Goal: Information Seeking & Learning: Learn about a topic

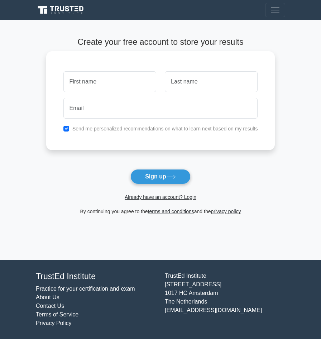
click at [114, 79] on input "text" at bounding box center [109, 81] width 93 height 21
type input "Umairah"
type input "s"
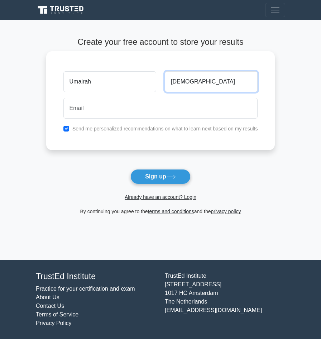
type input "Sazili"
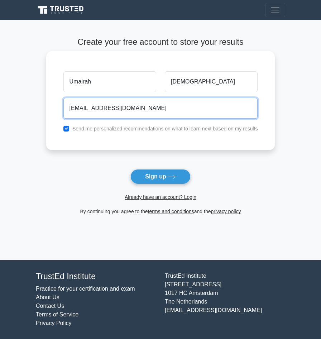
drag, startPoint x: 98, startPoint y: 110, endPoint x: 51, endPoint y: 107, distance: 47.0
click at [51, 107] on div "Umairah Sazili husnasazili@gmail.com Send me personalized recommendations on wh…" at bounding box center [160, 100] width 229 height 99
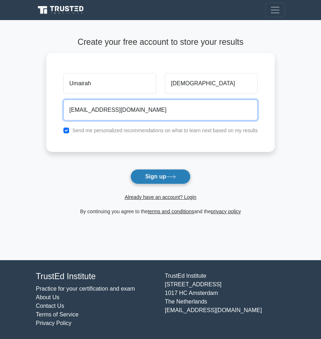
type input "saziliumairah@gmail.com"
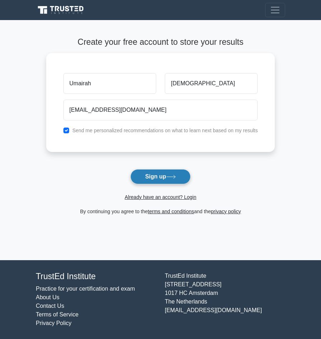
click at [171, 180] on button "Sign up" at bounding box center [160, 176] width 60 height 15
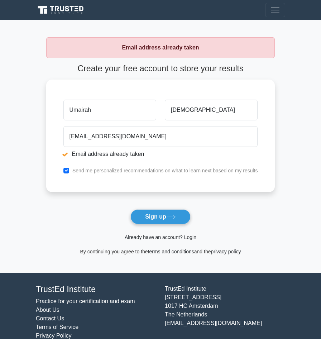
click at [182, 236] on link "Already have an account? Login" at bounding box center [161, 237] width 72 height 6
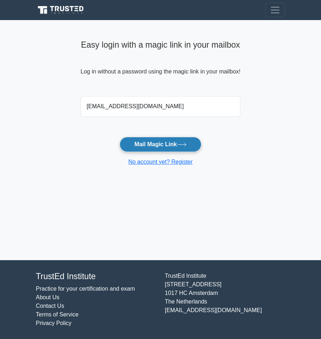
click at [146, 145] on button "Mail Magic Link" at bounding box center [160, 144] width 81 height 15
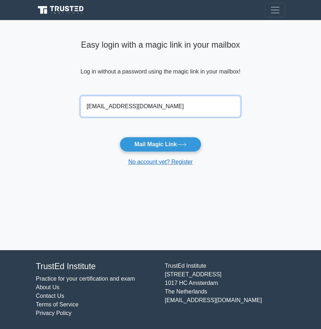
drag, startPoint x: 117, startPoint y: 103, endPoint x: 14, endPoint y: 85, distance: 105.0
click at [14, 87] on main "Easy login with a magic link in your mailbox Log in without a password using th…" at bounding box center [160, 135] width 321 height 230
type input "umairahsazili@gmail.com"
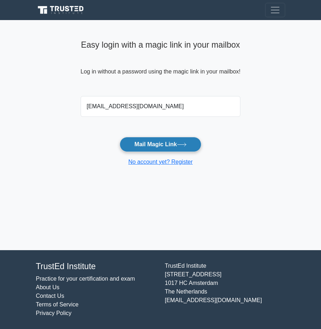
click at [189, 141] on button "Mail Magic Link" at bounding box center [160, 144] width 81 height 15
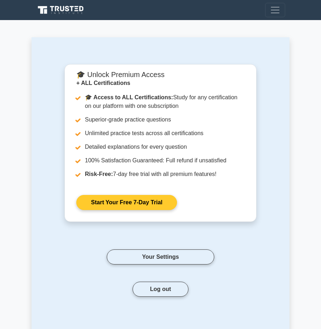
click at [133, 198] on link "Start Your Free 7-Day Trial" at bounding box center [126, 202] width 101 height 15
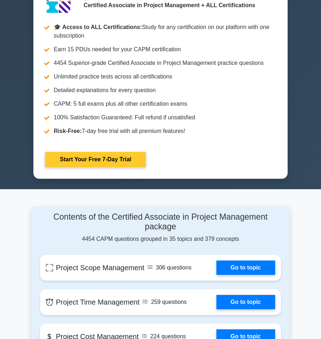
scroll to position [315, 0]
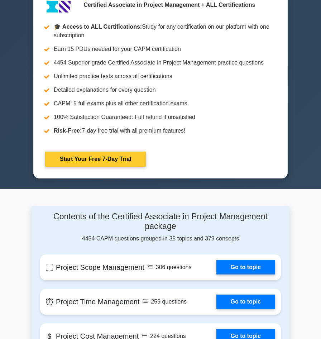
click at [116, 157] on link "Start Your Free 7-Day Trial" at bounding box center [95, 158] width 101 height 15
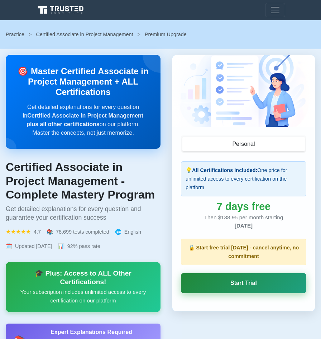
click at [261, 286] on link "Start Trial" at bounding box center [243, 283] width 125 height 20
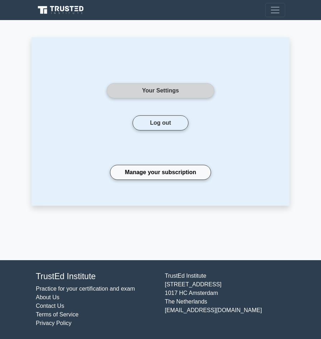
click at [172, 85] on link "Your Settings" at bounding box center [160, 90] width 107 height 15
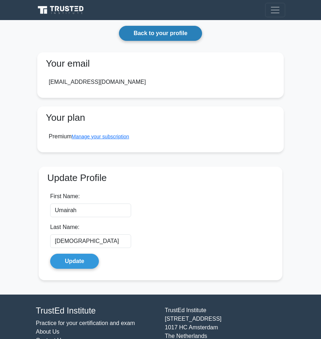
click at [171, 32] on link "Back to your profile" at bounding box center [160, 33] width 83 height 15
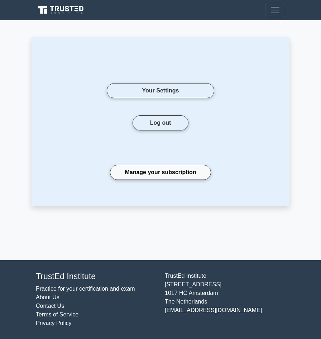
click at [69, 5] on icon at bounding box center [62, 10] width 52 height 10
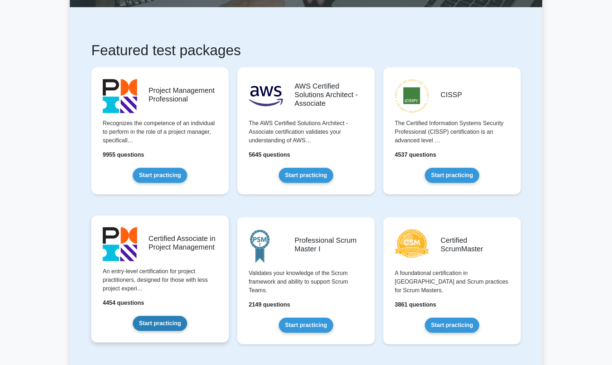
scroll to position [127, 0]
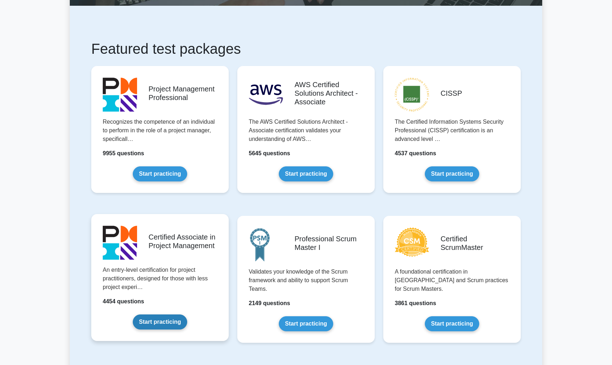
click at [164, 320] on link "Start practicing" at bounding box center [160, 321] width 54 height 15
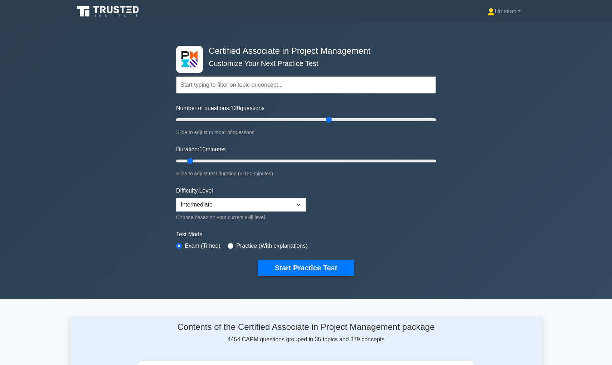
drag, startPoint x: 187, startPoint y: 119, endPoint x: 327, endPoint y: 113, distance: 139.8
click at [327, 113] on div "Number of questions: 120 questions Slide to adjust number of questions" at bounding box center [306, 120] width 260 height 33
drag, startPoint x: 330, startPoint y: 118, endPoint x: 361, endPoint y: 120, distance: 31.2
click at [362, 120] on input "Number of questions: 145 questions" at bounding box center [306, 119] width 260 height 9
drag, startPoint x: 362, startPoint y: 119, endPoint x: 215, endPoint y: 125, distance: 147.7
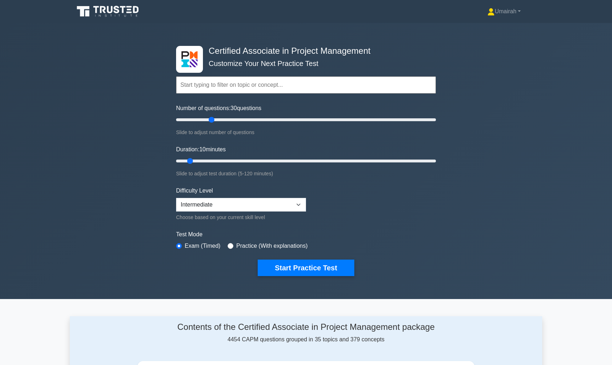
type input "30"
click at [215, 125] on div "Number of questions: 30 questions Slide to adjust number of questions" at bounding box center [306, 120] width 260 height 33
click at [233, 246] on input "radio" at bounding box center [231, 246] width 6 height 6
radio input "true"
drag, startPoint x: 193, startPoint y: 160, endPoint x: 230, endPoint y: 160, distance: 37.6
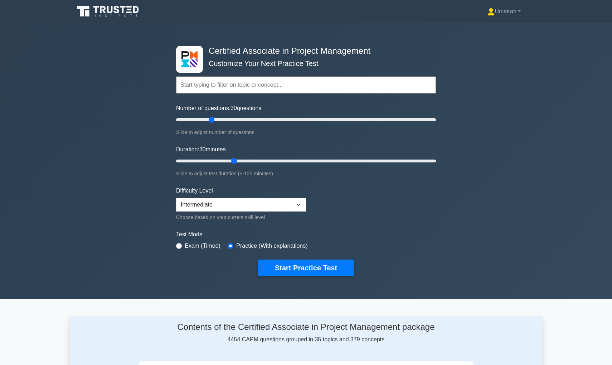
type input "30"
click at [230, 160] on input "Duration: 30 minutes" at bounding box center [306, 160] width 260 height 9
click at [315, 274] on button "Start Practice Test" at bounding box center [306, 267] width 97 height 16
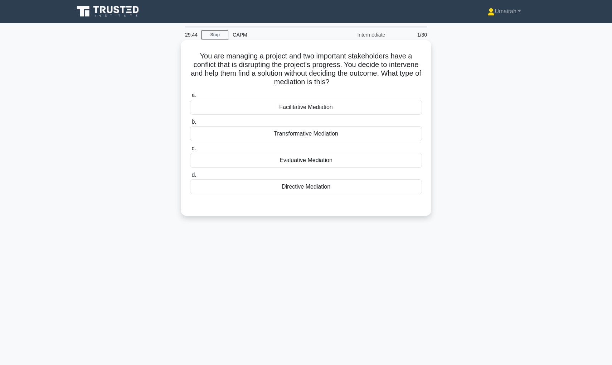
click at [329, 108] on div "Facilitative Mediation" at bounding box center [306, 107] width 232 height 15
click at [190, 98] on input "a. Facilitative Mediation" at bounding box center [190, 95] width 0 height 5
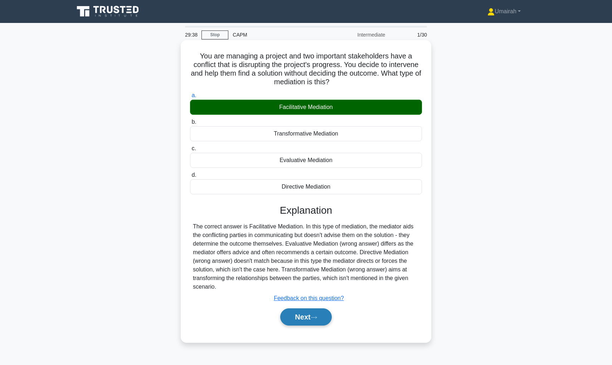
click at [324, 317] on button "Next" at bounding box center [305, 316] width 51 height 17
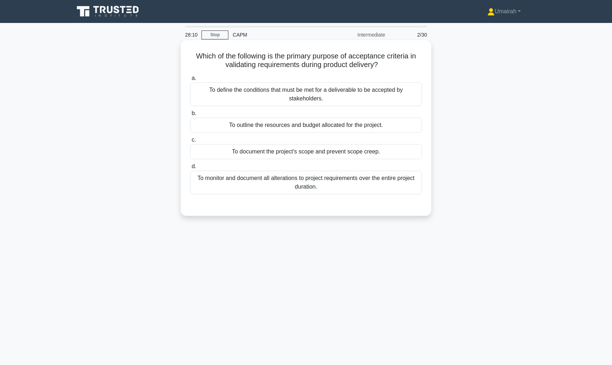
click at [328, 96] on div "To define the conditions that must be met for a deliverable to be accepted by s…" at bounding box center [306, 94] width 232 height 24
click at [190, 81] on input "a. To define the conditions that must be met for a deliverable to be accepted b…" at bounding box center [190, 78] width 0 height 5
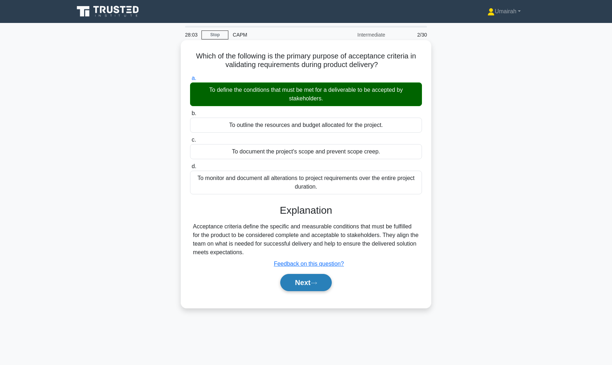
click at [322, 283] on button "Next" at bounding box center [305, 282] width 51 height 17
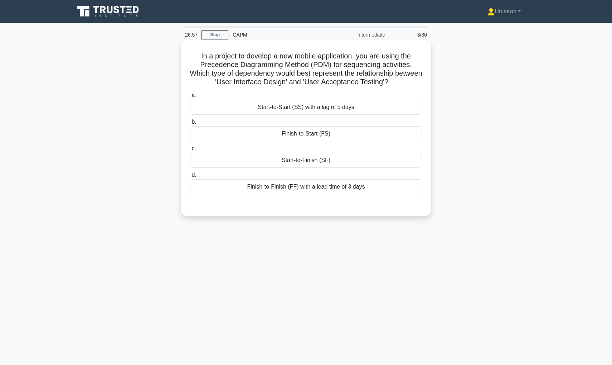
click at [344, 162] on div "Start-to-Finish (SF)" at bounding box center [306, 160] width 232 height 15
click at [190, 151] on input "c. Start-to-Finish (SF)" at bounding box center [190, 148] width 0 height 5
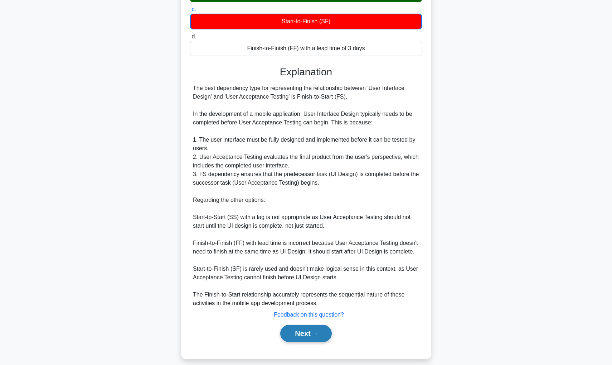
scroll to position [140, 0]
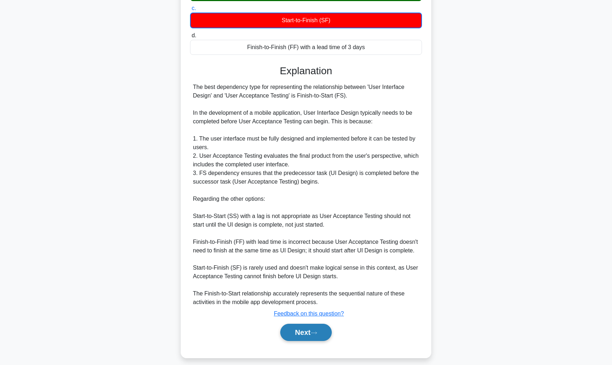
click at [307, 332] on button "Next" at bounding box center [305, 331] width 51 height 17
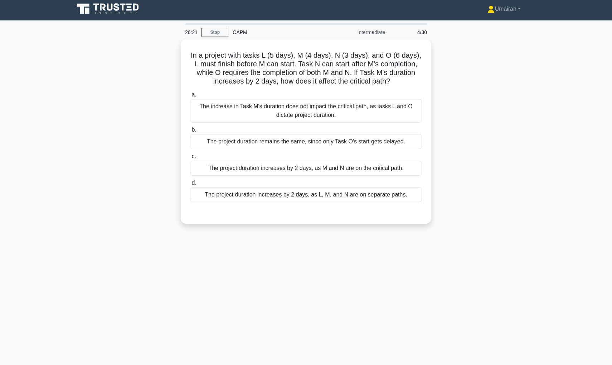
scroll to position [3, 0]
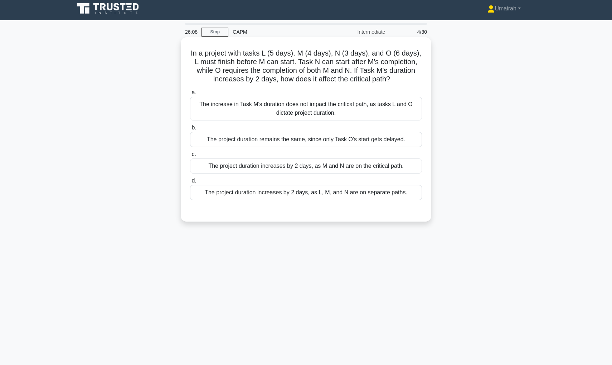
click at [326, 123] on label "b. The project duration remains the same, since only Task O's start gets delaye…" at bounding box center [306, 135] width 232 height 24
click at [190, 125] on input "b. The project duration remains the same, since only Task O's start gets delaye…" at bounding box center [190, 127] width 0 height 5
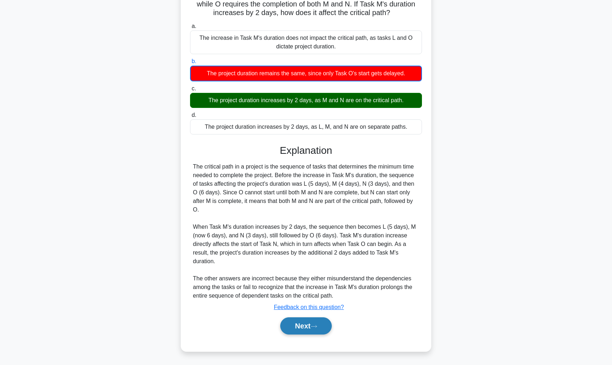
scroll to position [69, 0]
click at [313, 328] on button "Next" at bounding box center [305, 325] width 51 height 17
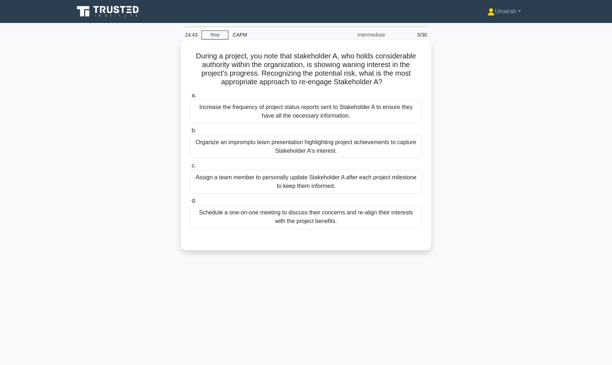
scroll to position [0, 0]
click at [291, 226] on div "Schedule a one-on-one meeting to discuss their concerns and re-align their inte…" at bounding box center [306, 217] width 232 height 24
click at [190, 203] on input "d. Schedule a one-on-one meeting to discuss their concerns and re-align their i…" at bounding box center [190, 200] width 0 height 5
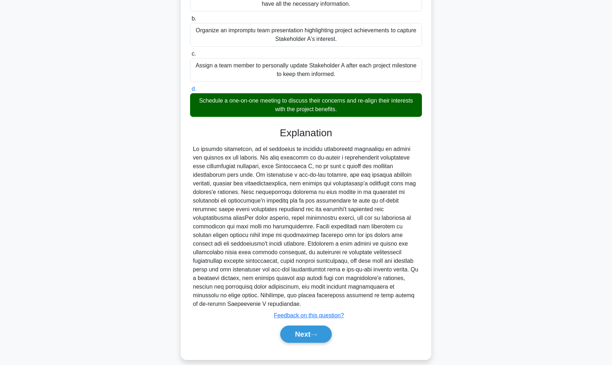
scroll to position [111, 0]
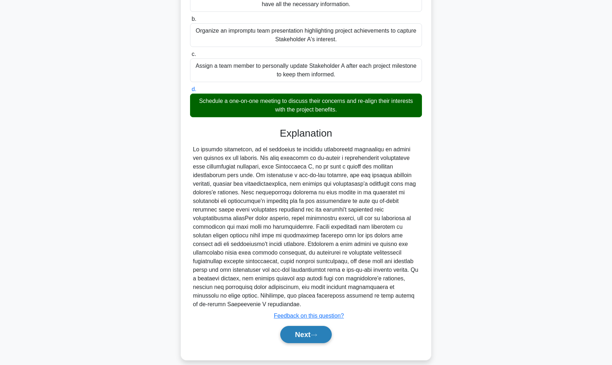
click at [306, 327] on button "Next" at bounding box center [305, 334] width 51 height 17
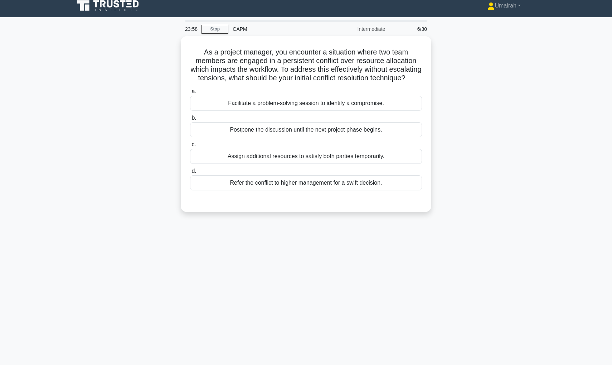
scroll to position [0, 0]
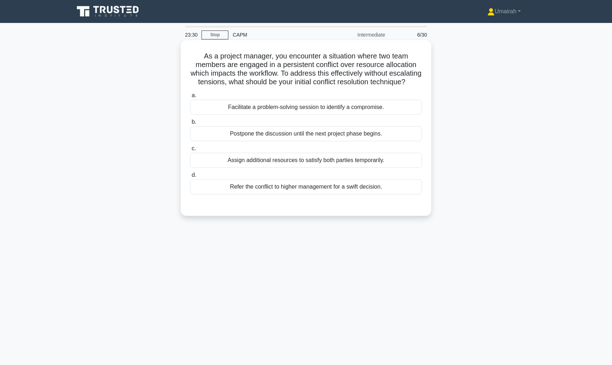
click at [299, 106] on div "Facilitate a problem-solving session to identify a compromise." at bounding box center [306, 107] width 232 height 15
click at [190, 98] on input "a. Facilitate a problem-solving session to identify a compromise." at bounding box center [190, 95] width 0 height 5
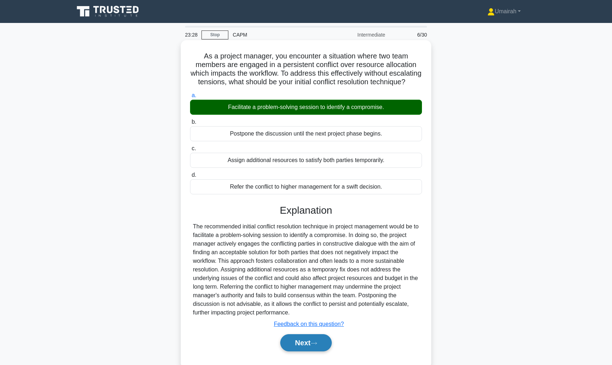
click at [295, 341] on button "Next" at bounding box center [305, 342] width 51 height 17
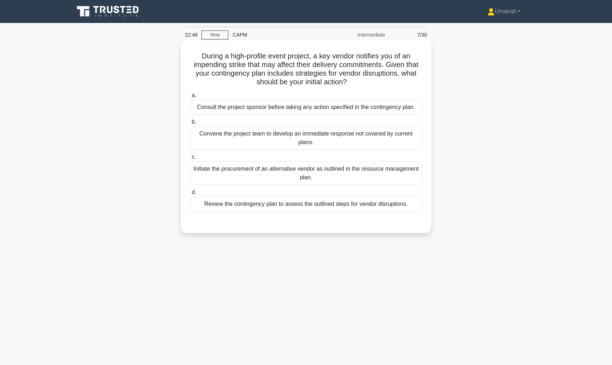
click at [300, 202] on div "Review the contingency plan to assess the outlined steps for vendor disruptions." at bounding box center [306, 203] width 232 height 15
click at [190, 194] on input "d. Review the contingency plan to assess the outlined steps for vendor disrupti…" at bounding box center [190, 192] width 0 height 5
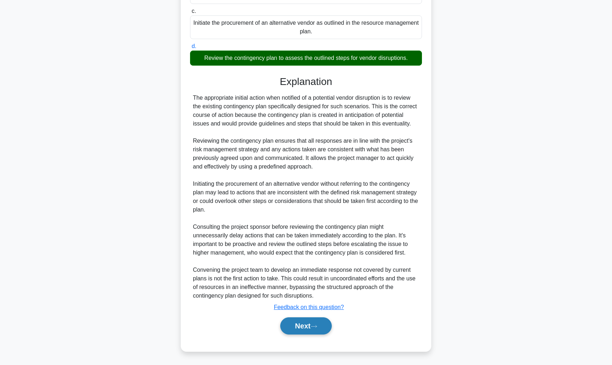
scroll to position [146, 0]
click at [321, 324] on button "Next" at bounding box center [305, 325] width 51 height 17
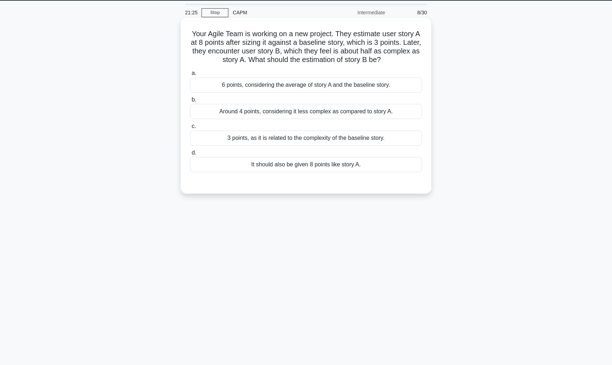
click at [314, 86] on div "6 points, considering the average of story A and the baseline story." at bounding box center [306, 84] width 232 height 15
click at [190, 76] on input "a. 6 points, considering the average of story A and the baseline story." at bounding box center [190, 73] width 0 height 5
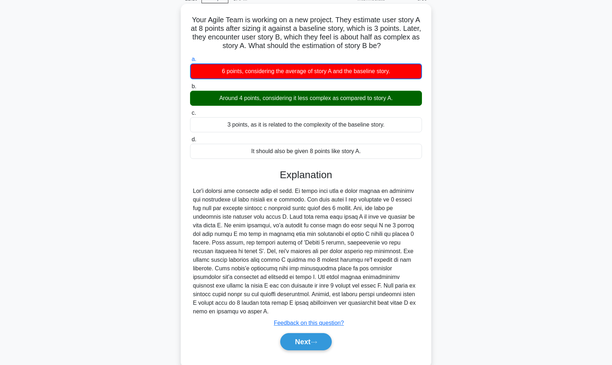
scroll to position [35, 0]
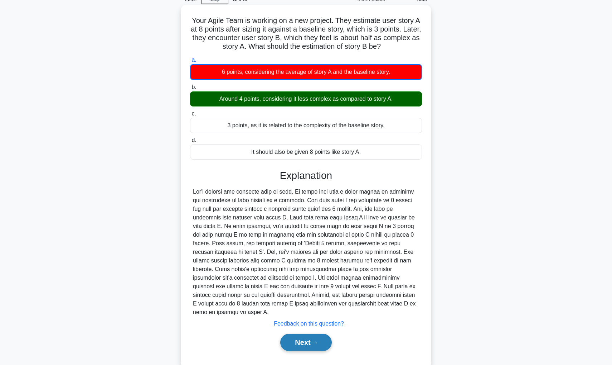
click at [313, 333] on button "Next" at bounding box center [305, 341] width 51 height 17
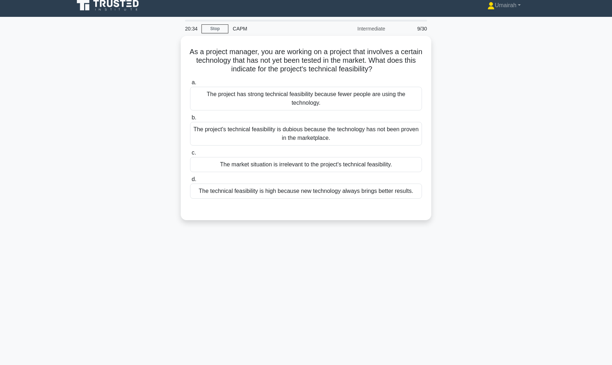
scroll to position [6, 0]
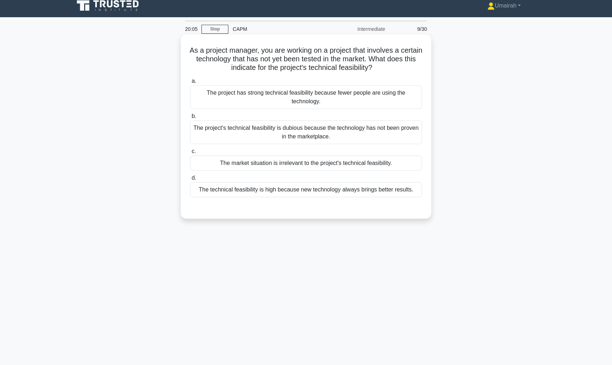
click at [332, 131] on div "The project's technical feasibility is dubious because the technology has not b…" at bounding box center [306, 132] width 232 height 24
click at [190, 119] on input "b. The project's technical feasibility is dubious because the technology has no…" at bounding box center [190, 116] width 0 height 5
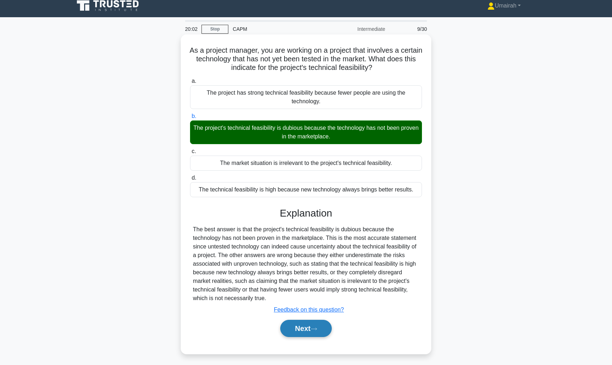
click at [314, 327] on icon at bounding box center [314, 329] width 6 height 4
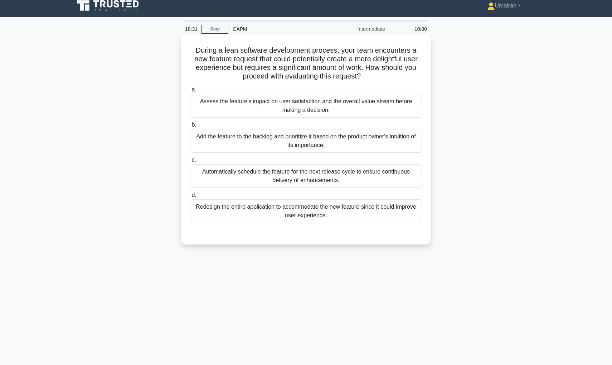
click at [327, 107] on div "Assess the feature's impact on user satisfaction and the overall value stream b…" at bounding box center [306, 106] width 232 height 24
click at [190, 92] on input "a. Assess the feature's impact on user satisfaction and the overall value strea…" at bounding box center [190, 89] width 0 height 5
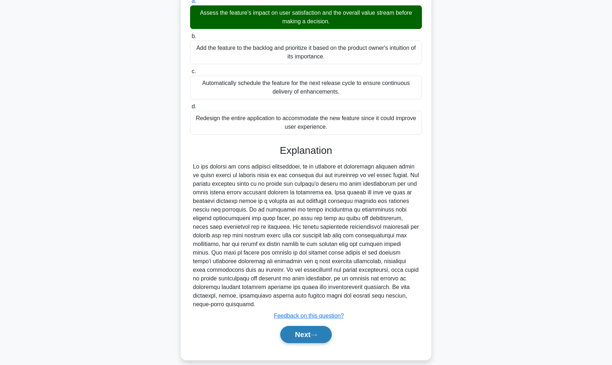
click at [311, 326] on button "Next" at bounding box center [305, 334] width 51 height 17
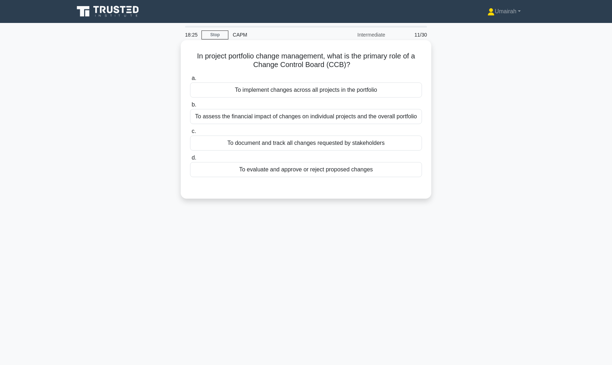
scroll to position [0, 0]
click at [308, 174] on div "To evaluate and approve or reject proposed changes" at bounding box center [306, 169] width 232 height 15
click at [190, 160] on input "d. To evaluate and approve or reject proposed changes" at bounding box center [190, 157] width 0 height 5
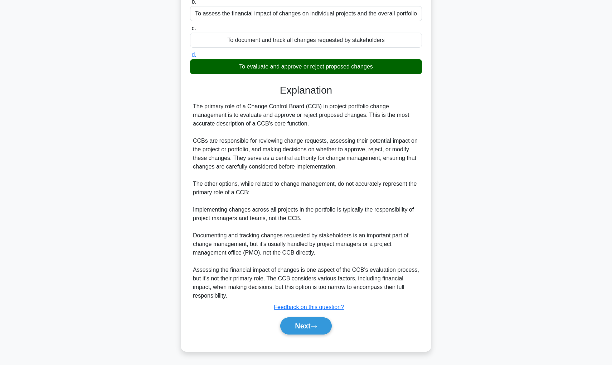
scroll to position [103, 0]
click at [306, 327] on button "Next" at bounding box center [305, 325] width 51 height 17
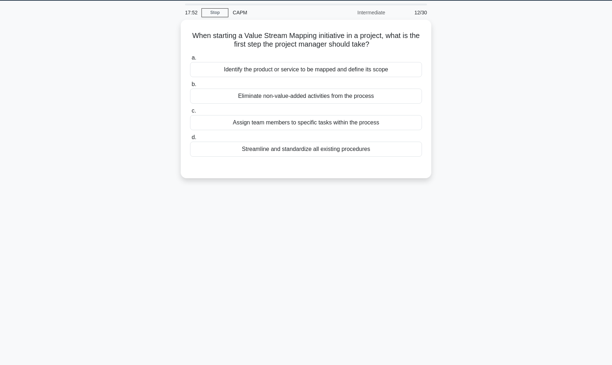
scroll to position [22, 0]
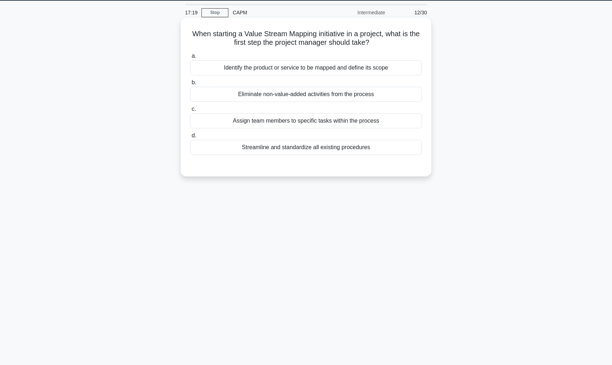
click at [282, 69] on div "Identify the product or service to be mapped and define its scope" at bounding box center [306, 67] width 232 height 15
click at [190, 58] on input "a. Identify the product or service to be mapped and define its scope" at bounding box center [190, 56] width 0 height 5
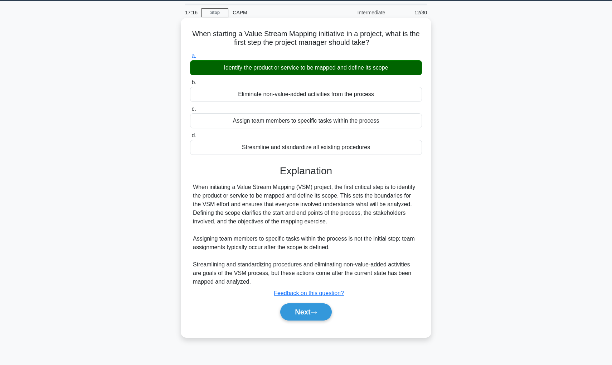
click at [311, 302] on div "Next" at bounding box center [306, 311] width 232 height 23
click at [311, 308] on button "Next" at bounding box center [305, 311] width 51 height 17
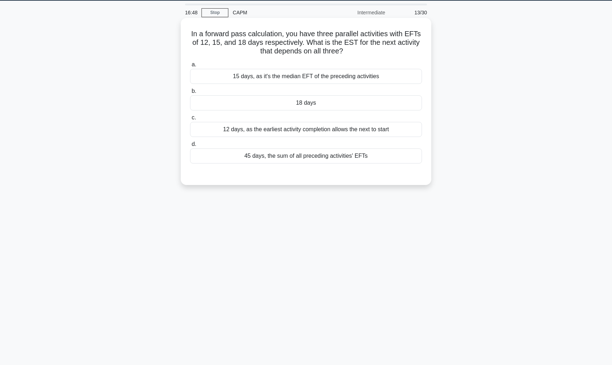
click at [323, 158] on div "45 days, the sum of all preceding activities' EFTs" at bounding box center [306, 155] width 232 height 15
click at [190, 146] on input "d. 45 days, the sum of all preceding activities' EFTs" at bounding box center [190, 144] width 0 height 5
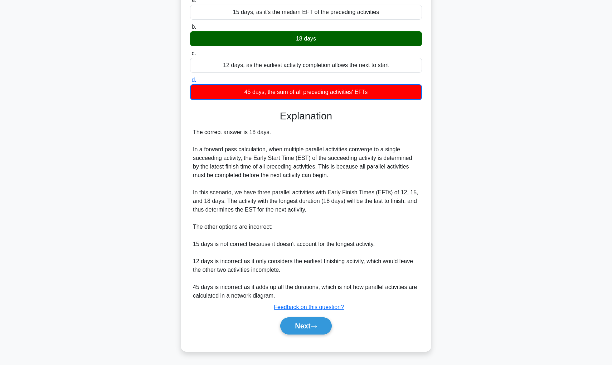
scroll to position [86, 0]
click at [310, 327] on button "Next" at bounding box center [305, 325] width 51 height 17
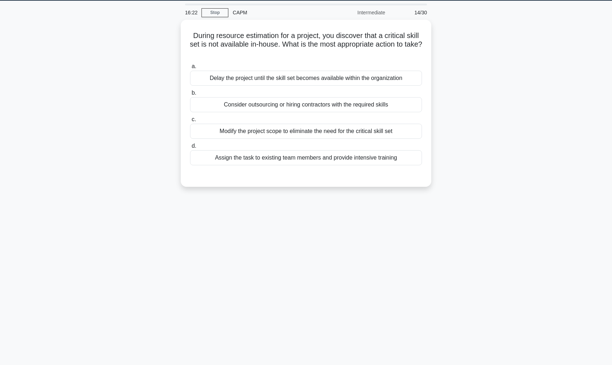
scroll to position [22, 0]
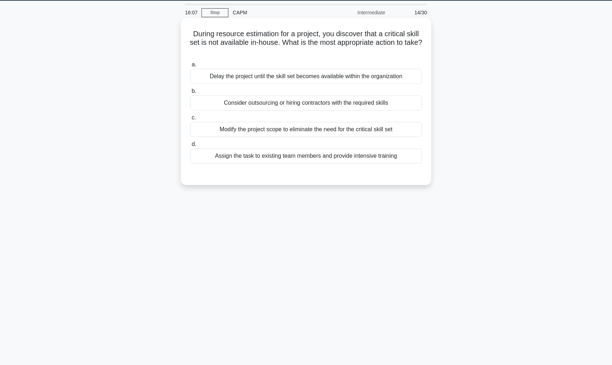
click at [318, 105] on div "Consider outsourcing or hiring contractors with the required skills" at bounding box center [306, 102] width 232 height 15
click at [190, 93] on input "b. Consider outsourcing or hiring contractors with the required skills" at bounding box center [190, 91] width 0 height 5
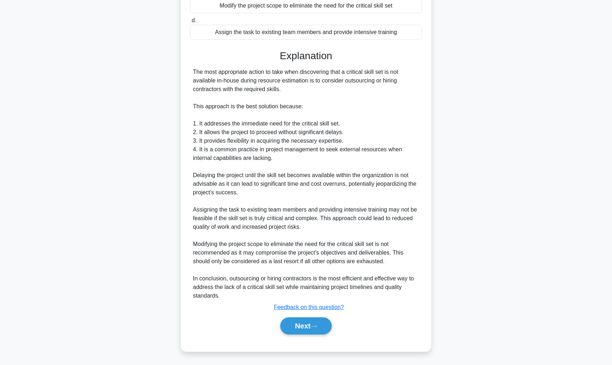
scroll to position [146, 0]
click at [313, 322] on button "Next" at bounding box center [305, 325] width 51 height 17
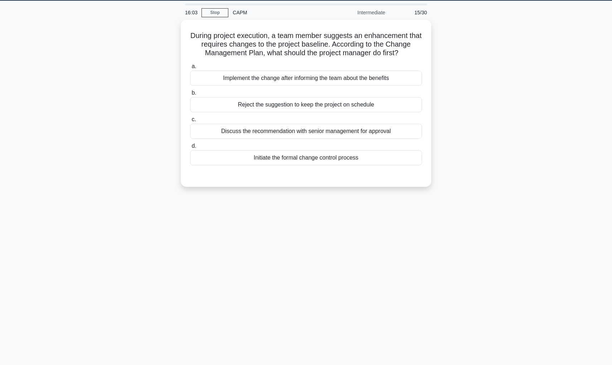
scroll to position [22, 0]
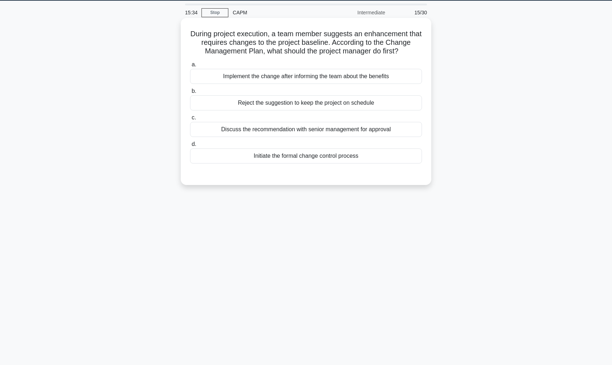
click at [334, 133] on div "Discuss the recommendation with senior management for approval" at bounding box center [306, 129] width 232 height 15
click at [190, 120] on input "c. Discuss the recommendation with senior management for approval" at bounding box center [190, 117] width 0 height 5
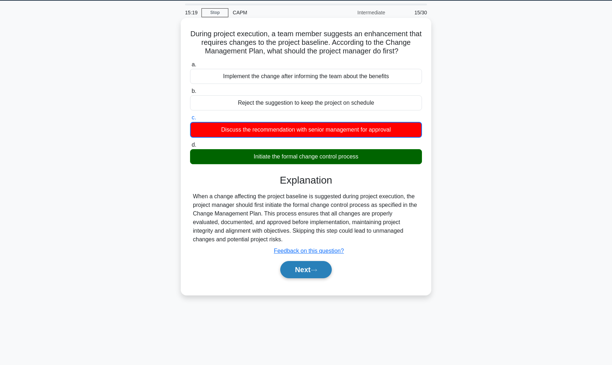
click at [309, 275] on button "Next" at bounding box center [305, 269] width 51 height 17
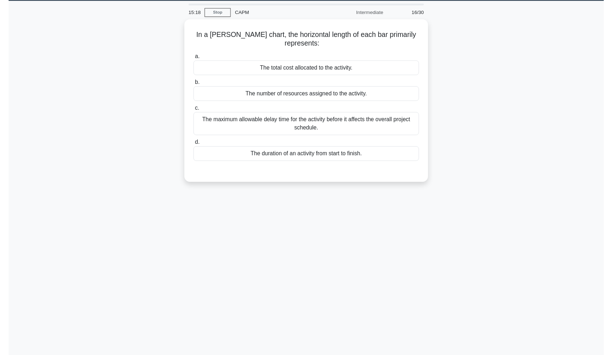
scroll to position [0, 0]
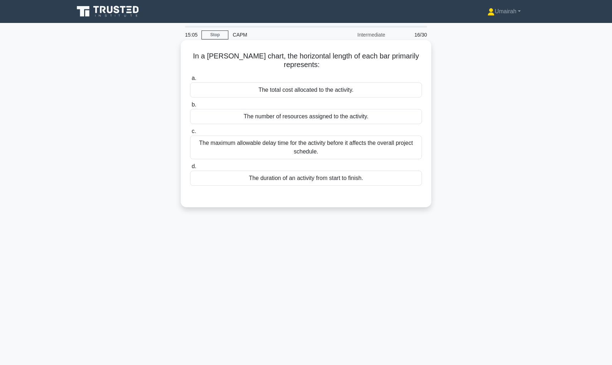
click at [343, 153] on div "The maximum allowable delay time for the activity before it affects the overall…" at bounding box center [306, 147] width 232 height 24
click at [190, 134] on input "c. The maximum allowable delay time for the activity before it affects the over…" at bounding box center [190, 131] width 0 height 5
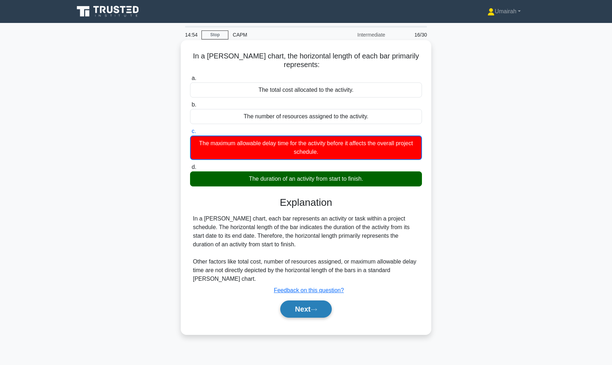
click at [309, 302] on button "Next" at bounding box center [305, 308] width 51 height 17
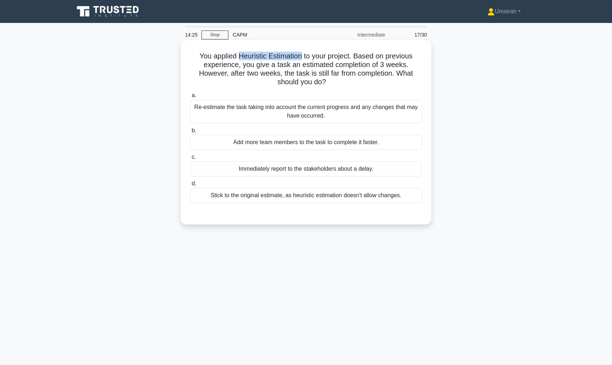
drag, startPoint x: 239, startPoint y: 58, endPoint x: 300, endPoint y: 57, distance: 61.6
click at [300, 56] on h5 "You applied Heuristic Estimation to your project. Based on previous experience,…" at bounding box center [305, 69] width 233 height 35
copy h5 "Heuristic Estimation"
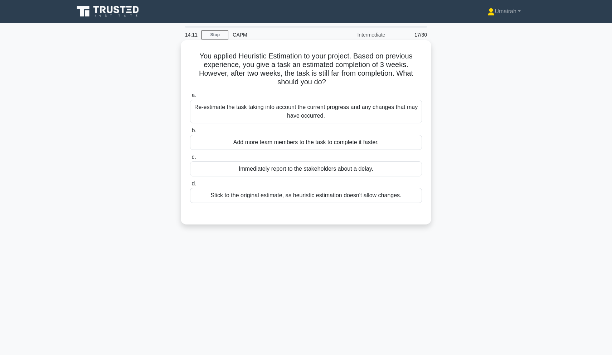
click at [345, 116] on div "Re-estimate the task taking into account the current progress and any changes t…" at bounding box center [306, 112] width 232 height 24
click at [190, 98] on input "a. Re-estimate the task taking into account the current progress and any change…" at bounding box center [190, 95] width 0 height 5
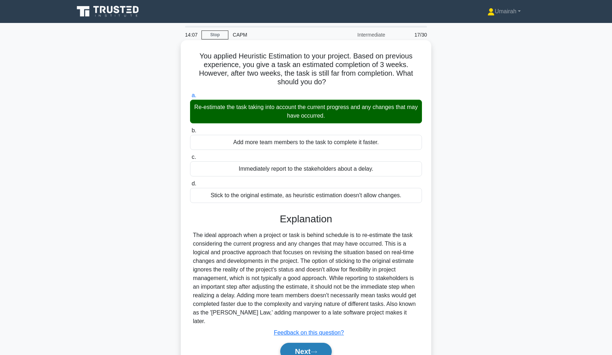
click at [311, 343] on button "Next" at bounding box center [305, 350] width 51 height 17
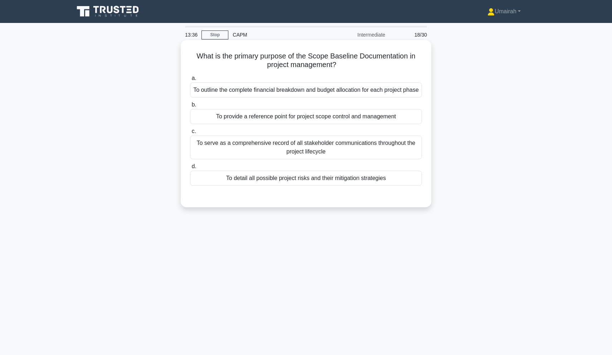
click at [308, 56] on h5 "What is the primary purpose of the Scope Baseline Documentation in project mana…" at bounding box center [305, 61] width 233 height 18
drag, startPoint x: 312, startPoint y: 57, endPoint x: 408, endPoint y: 54, distance: 96.0
click at [408, 54] on h5 "What is the primary purpose of the Scope Baseline Documentation in project mana…" at bounding box center [305, 61] width 233 height 18
copy h5 "Scope Baseline Documentation"
click at [283, 156] on div "To serve as a comprehensive record of all stakeholder communications throughout…" at bounding box center [306, 147] width 232 height 24
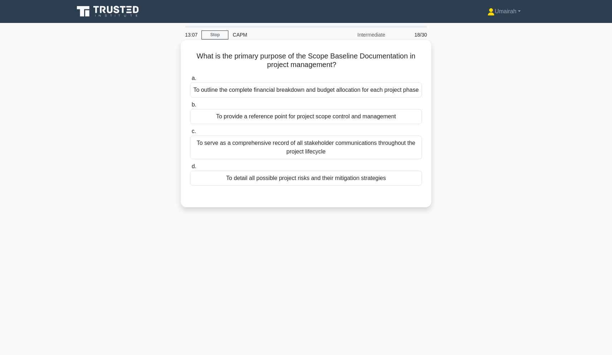
click at [190, 134] on input "c. To serve as a comprehensive record of all stakeholder communications through…" at bounding box center [190, 131] width 0 height 5
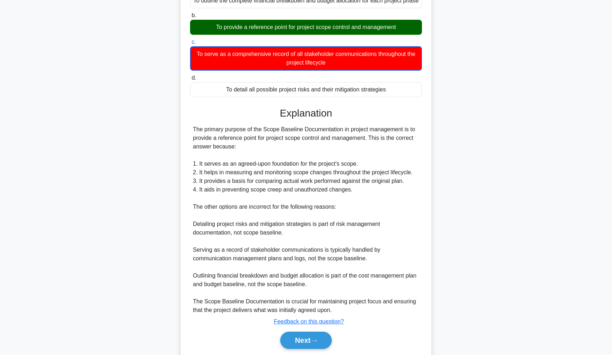
scroll to position [89, 0]
click at [309, 347] on button "Next" at bounding box center [305, 339] width 51 height 17
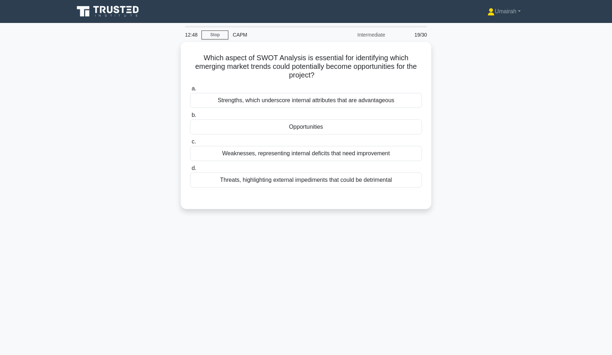
scroll to position [0, 0]
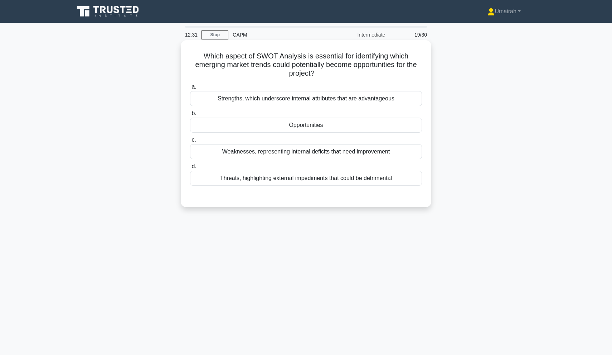
click at [309, 122] on div "Opportunities" at bounding box center [306, 124] width 232 height 15
click at [190, 116] on input "b. Opportunities" at bounding box center [190, 113] width 0 height 5
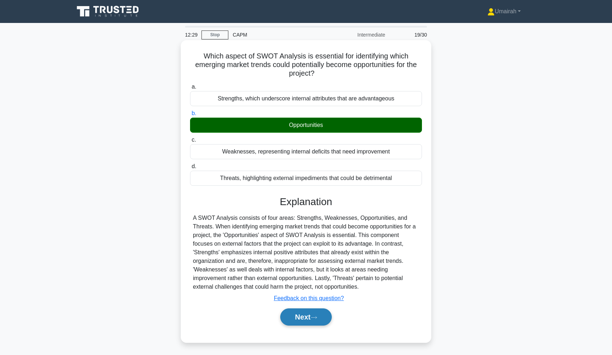
click at [300, 321] on button "Next" at bounding box center [305, 316] width 51 height 17
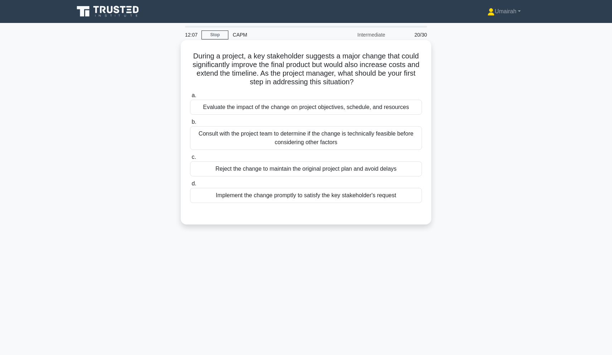
click at [310, 106] on div "Evaluate the impact of the change on project objectives, schedule, and resources" at bounding box center [306, 107] width 232 height 15
click at [190, 98] on input "a. Evaluate the impact of the change on project objectives, schedule, and resou…" at bounding box center [190, 95] width 0 height 5
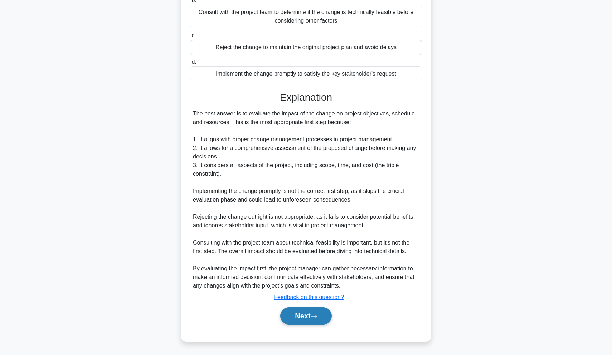
click at [303, 318] on button "Next" at bounding box center [305, 315] width 51 height 17
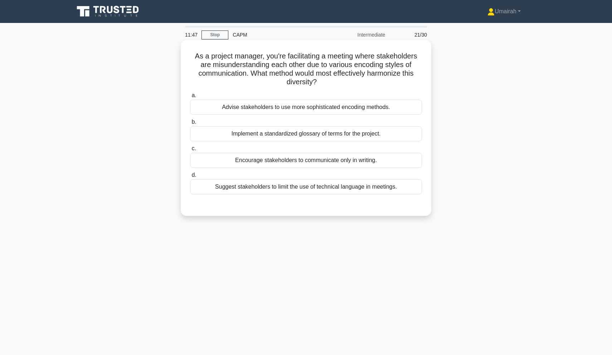
click at [299, 135] on div "Implement a standardized glossary of terms for the project." at bounding box center [306, 133] width 232 height 15
click at [190, 124] on input "b. Implement a standardized glossary of terms for the project." at bounding box center [190, 122] width 0 height 5
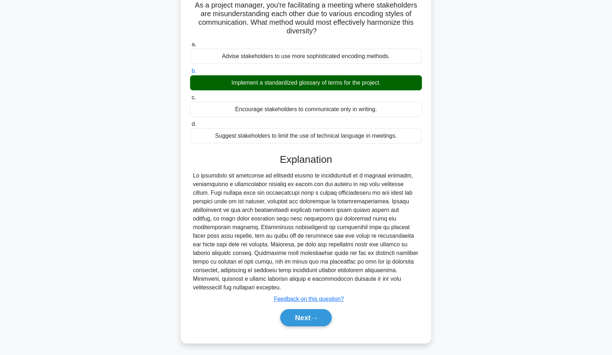
scroll to position [53, 0]
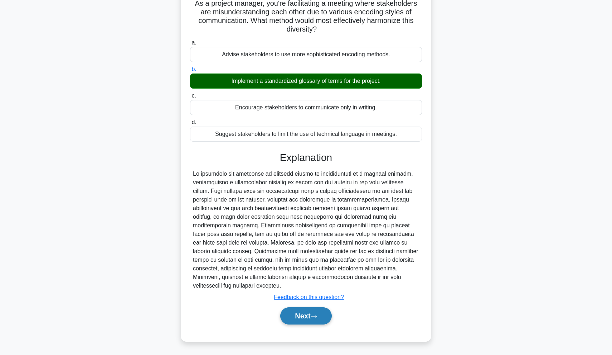
click at [301, 319] on button "Next" at bounding box center [305, 315] width 51 height 17
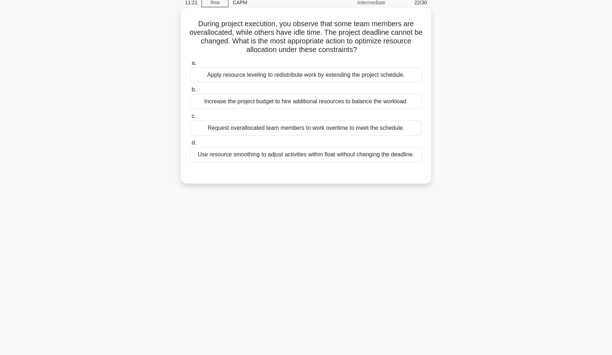
click at [346, 156] on div "Use resource smoothing to adjust activities within float without changing the d…" at bounding box center [306, 154] width 232 height 15
click at [190, 145] on input "d. Use resource smoothing to adjust activities within float without changing th…" at bounding box center [190, 142] width 0 height 5
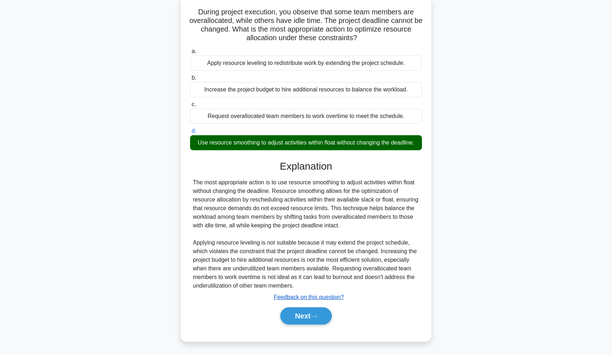
scroll to position [44, 0]
click at [304, 312] on button "Next" at bounding box center [305, 315] width 51 height 17
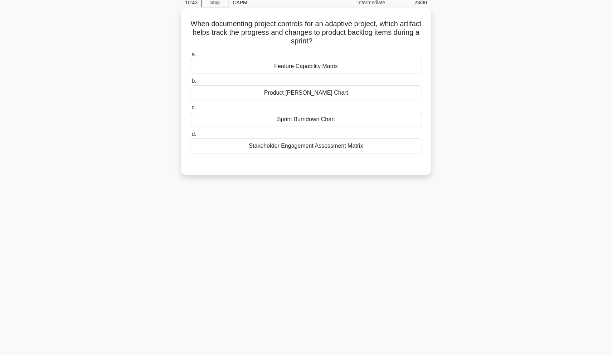
click at [329, 141] on div "Stakeholder Engagement Assessment Matrix" at bounding box center [306, 145] width 232 height 15
click at [190, 136] on input "d. Stakeholder Engagement Assessment Matrix" at bounding box center [190, 134] width 0 height 5
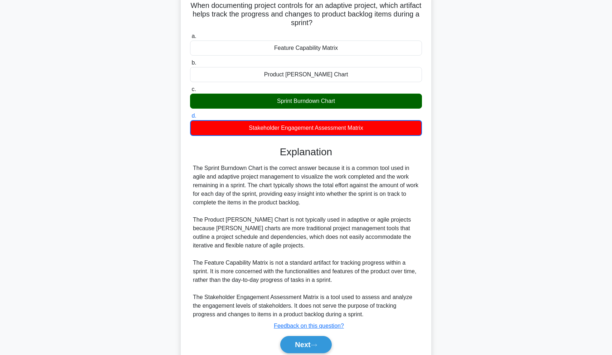
scroll to position [49, 0]
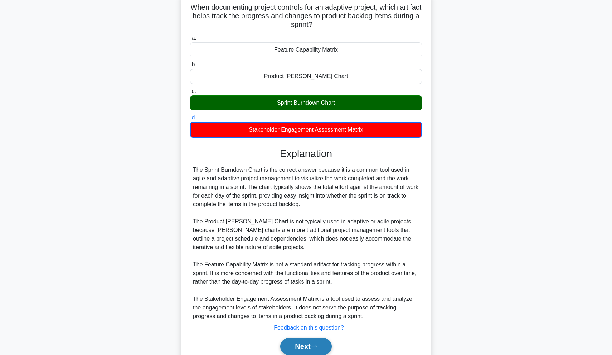
click at [302, 350] on button "Next" at bounding box center [305, 345] width 51 height 17
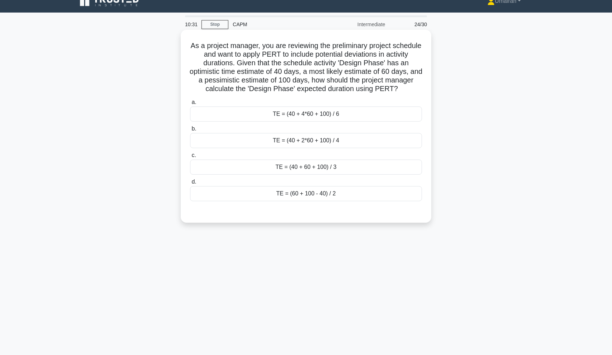
scroll to position [9, 0]
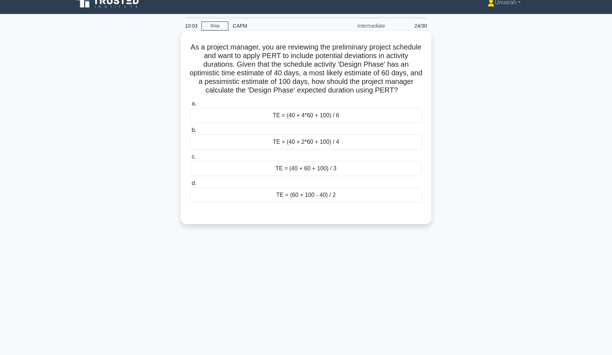
click at [336, 174] on div "TE = (40 + 60 + 100) / 3" at bounding box center [306, 168] width 232 height 15
click at [190, 159] on input "c. TE = (40 + 60 + 100) / 3" at bounding box center [190, 156] width 0 height 5
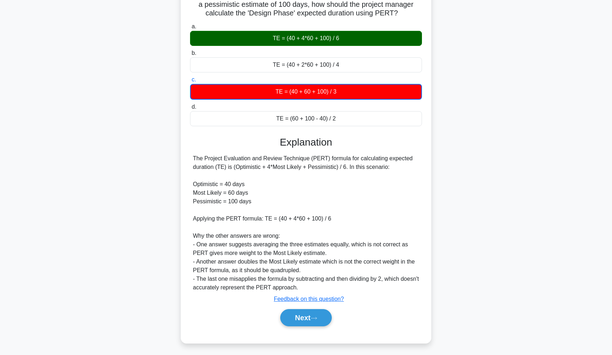
scroll to position [88, 0]
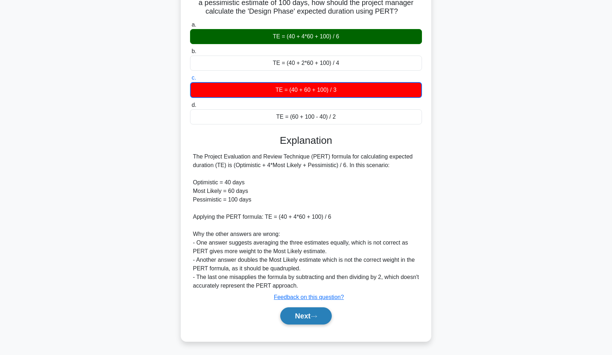
click at [296, 319] on button "Next" at bounding box center [305, 315] width 51 height 17
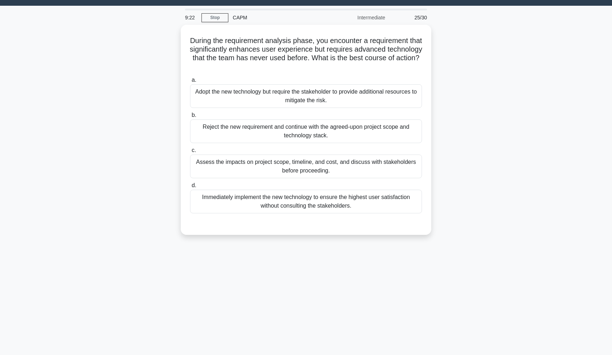
scroll to position [17, 0]
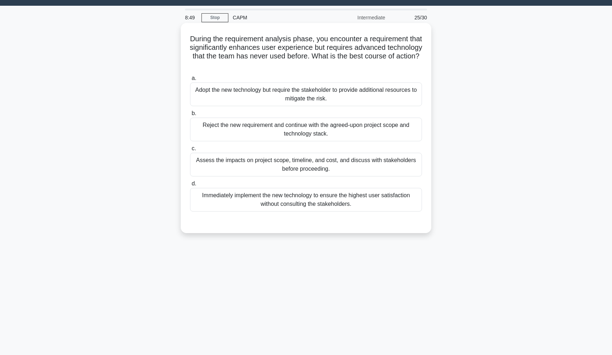
click at [310, 167] on div "Assess the impacts on project scope, timeline, and cost, and discuss with stake…" at bounding box center [306, 165] width 232 height 24
click at [190, 151] on input "c. Assess the impacts on project scope, timeline, and cost, and discuss with st…" at bounding box center [190, 148] width 0 height 5
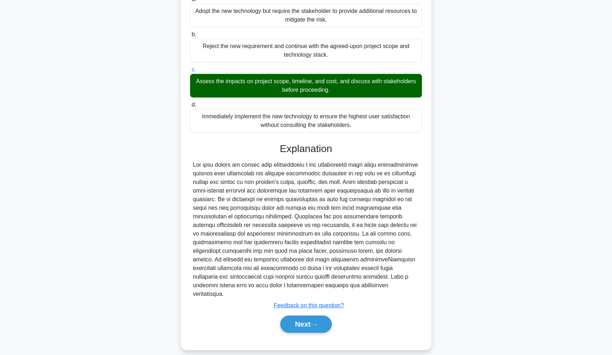
scroll to position [96, 0]
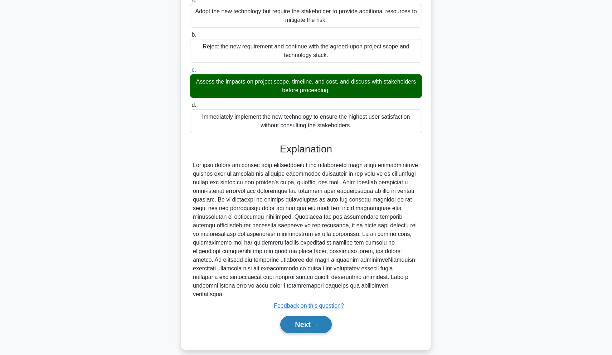
click at [312, 316] on button "Next" at bounding box center [305, 324] width 51 height 17
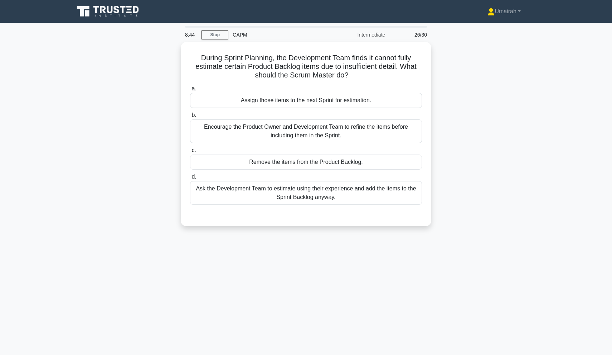
scroll to position [0, 0]
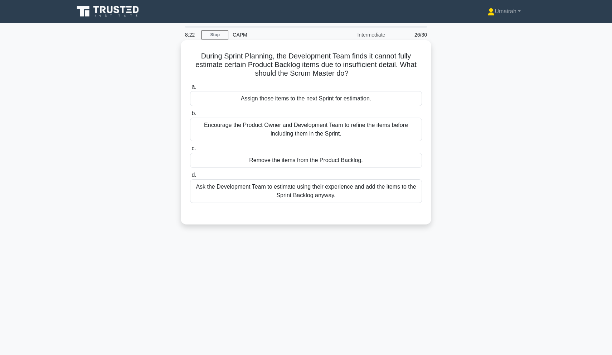
click at [315, 196] on div "Ask the Development Team to estimate using their experience and add the items t…" at bounding box center [306, 191] width 232 height 24
click at [190, 177] on input "d. Ask the Development Team to estimate using their experience and add the item…" at bounding box center [190, 175] width 0 height 5
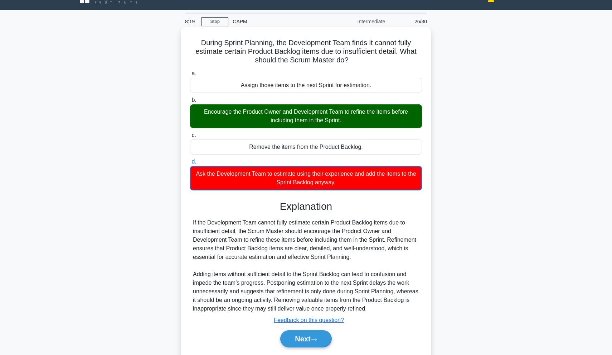
scroll to position [18, 0]
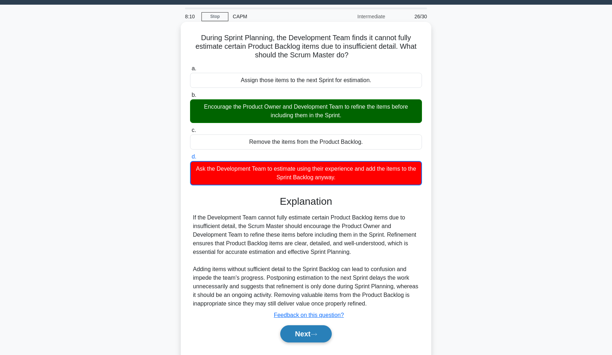
click at [296, 337] on button "Next" at bounding box center [305, 333] width 51 height 17
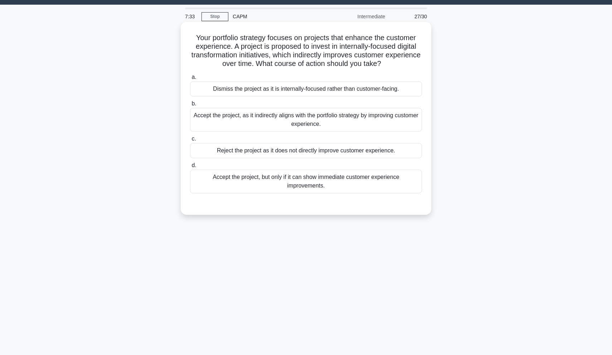
click at [293, 189] on div "Accept the project, but only if it can show immediate customer experience impro…" at bounding box center [306, 181] width 232 height 24
click at [190, 168] on input "d. Accept the project, but only if it can show immediate customer experience im…" at bounding box center [190, 165] width 0 height 5
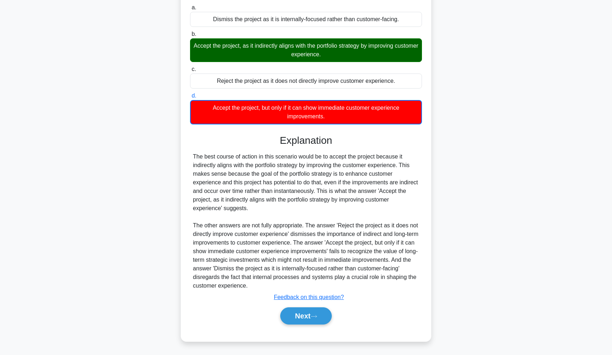
scroll to position [88, 0]
click at [308, 318] on button "Next" at bounding box center [305, 315] width 51 height 17
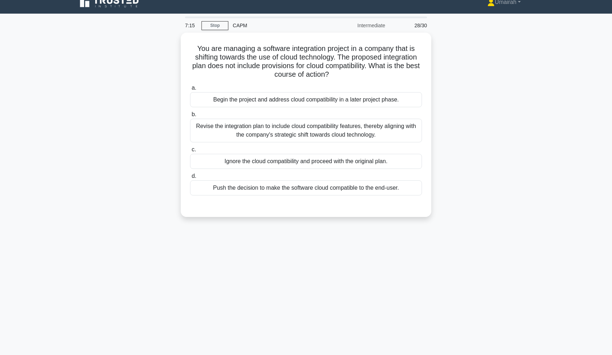
scroll to position [8, 0]
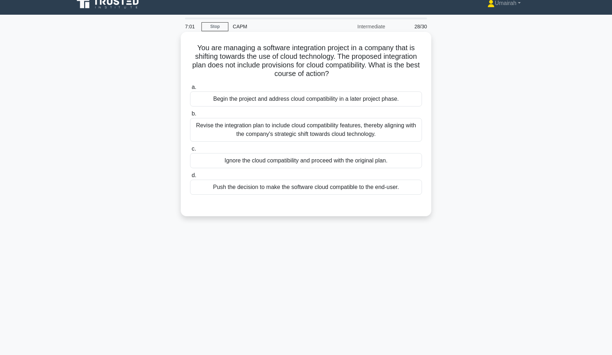
click at [349, 139] on div "Revise the integration plan to include cloud compatibility features, thereby al…" at bounding box center [306, 130] width 232 height 24
click at [190, 116] on input "b. Revise the integration plan to include cloud compatibility features, thereby…" at bounding box center [190, 113] width 0 height 5
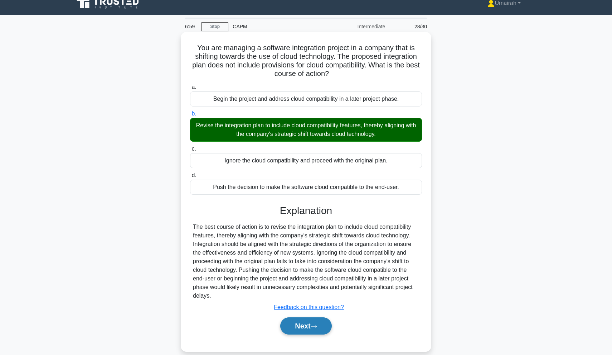
click at [307, 333] on button "Next" at bounding box center [305, 325] width 51 height 17
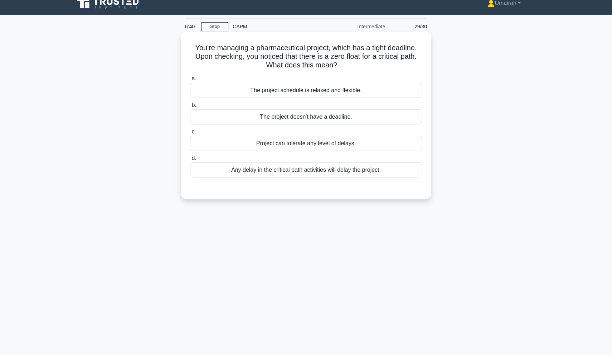
click at [291, 92] on div "The project schedule is relaxed and flexible." at bounding box center [306, 90] width 232 height 15
click at [190, 81] on input "a. The project schedule is relaxed and flexible." at bounding box center [190, 78] width 0 height 5
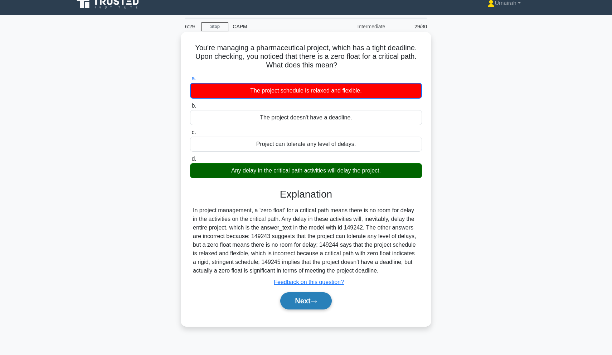
click at [300, 298] on button "Next" at bounding box center [305, 300] width 51 height 17
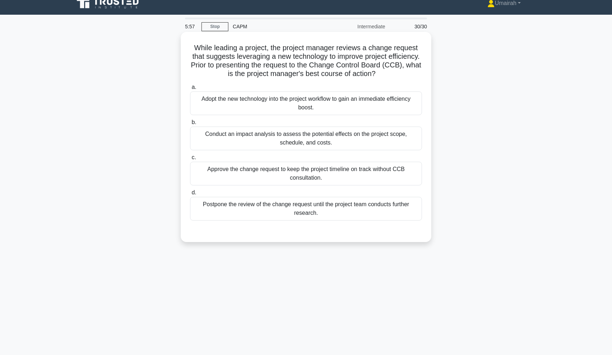
click at [315, 140] on div "Conduct an impact analysis to assess the potential effects on the project scope…" at bounding box center [306, 138] width 232 height 24
click at [190, 125] on input "b. Conduct an impact analysis to assess the potential effects on the project sc…" at bounding box center [190, 122] width 0 height 5
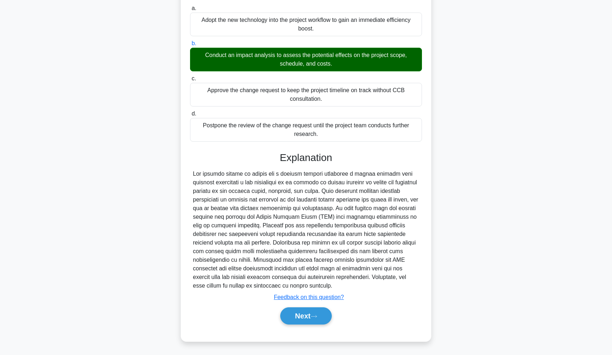
scroll to position [87, 0]
click at [306, 317] on button "Next" at bounding box center [305, 315] width 51 height 17
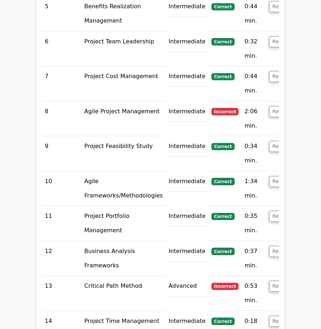
scroll to position [1116, 0]
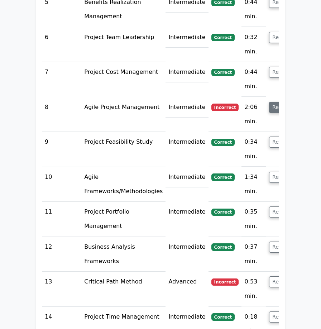
click at [269, 102] on button "Review" at bounding box center [281, 107] width 24 height 11
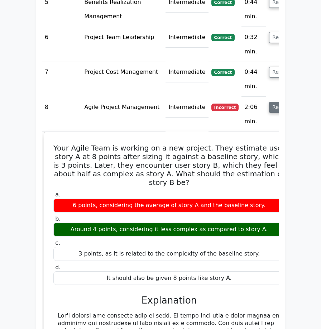
click at [269, 102] on button "Review" at bounding box center [281, 107] width 24 height 11
